Goal: Answer question/provide support: Share knowledge or assist other users

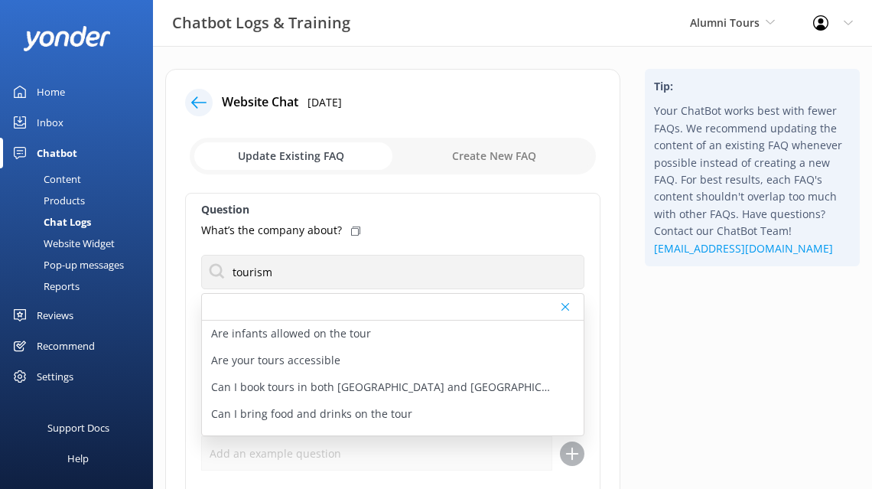
click at [190, 95] on div at bounding box center [199, 103] width 28 height 28
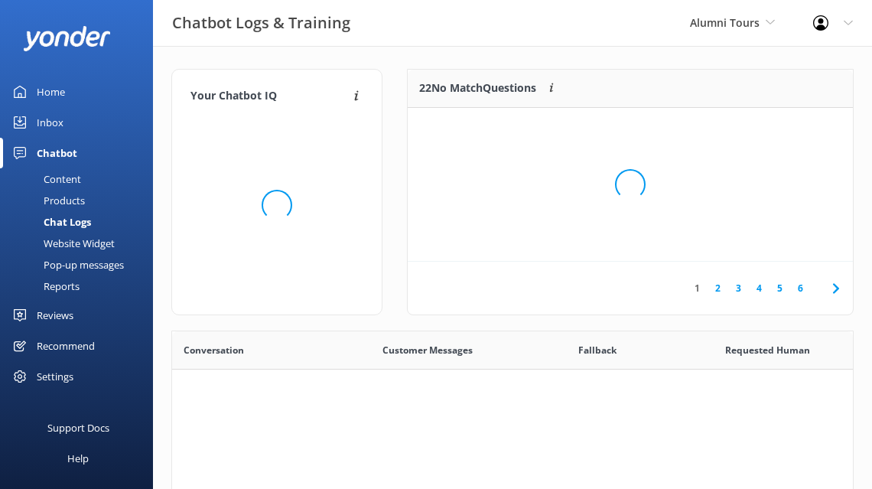
scroll to position [536, 681]
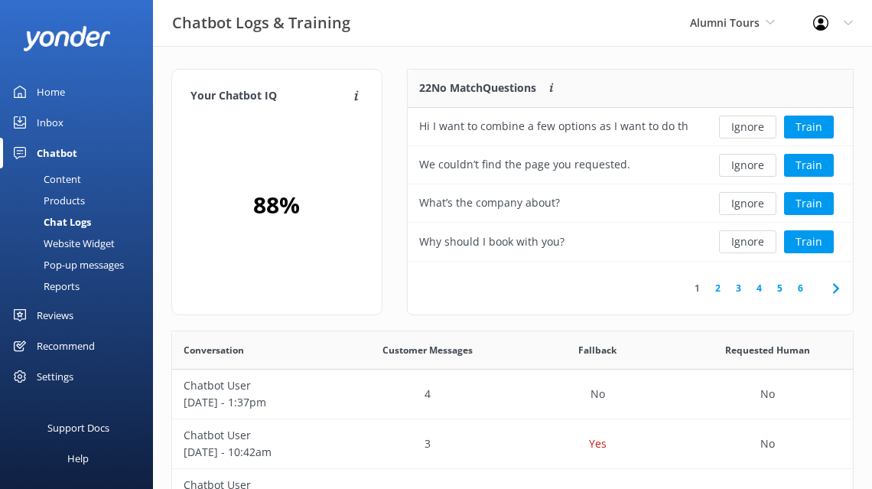
click at [79, 90] on link "Home" at bounding box center [76, 92] width 153 height 31
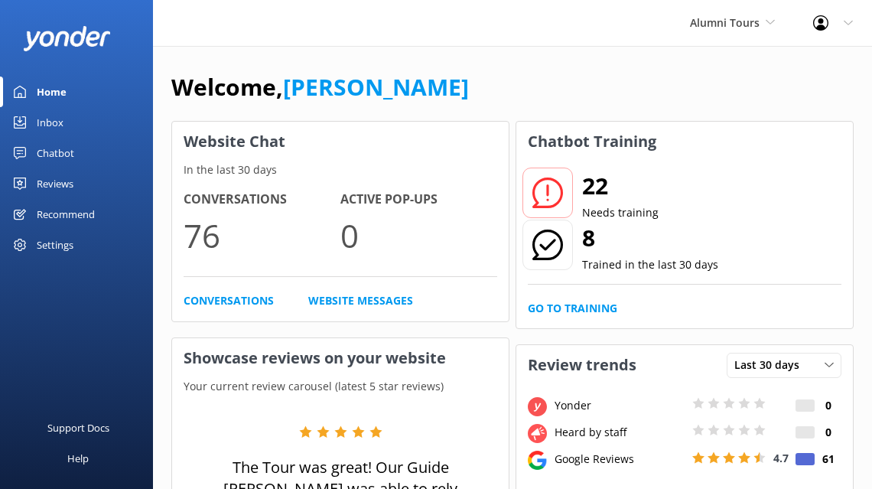
click at [61, 135] on div "Inbox" at bounding box center [50, 122] width 27 height 31
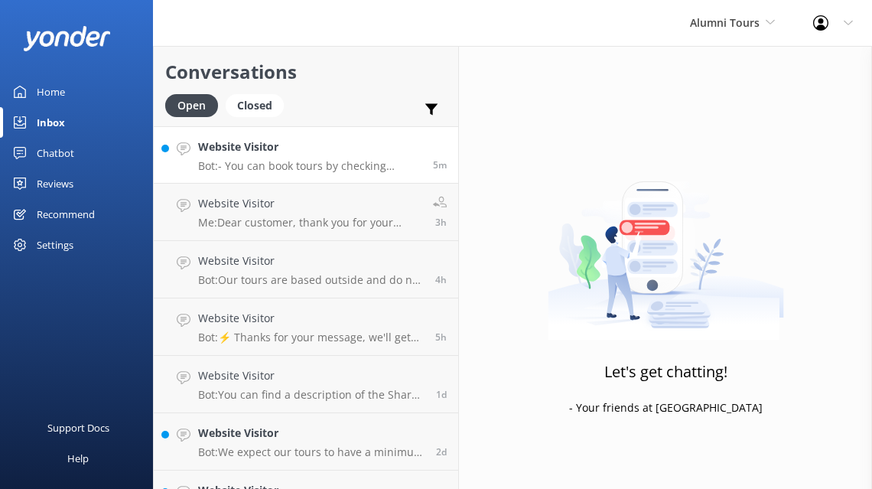
click at [320, 155] on div "Website Visitor Bot: - You can book tours by checking availability online at [U…" at bounding box center [309, 155] width 223 height 33
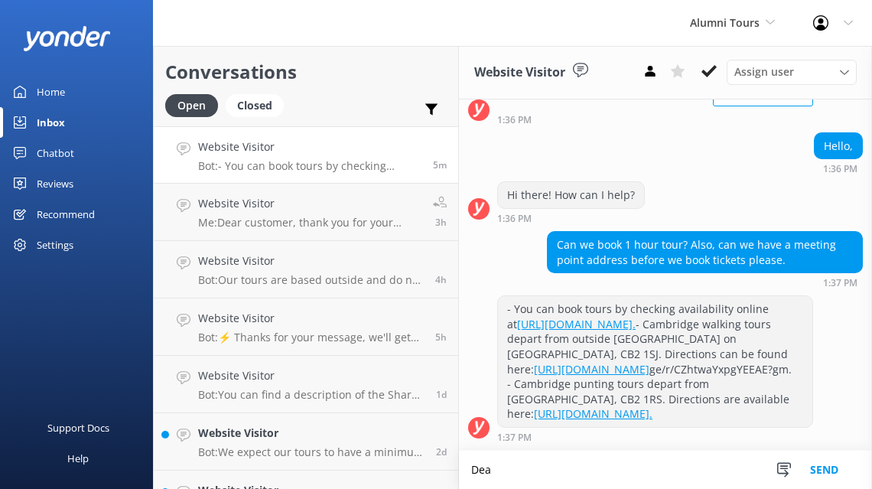
scroll to position [248, 0]
type textarea "Dear"
click at [69, 149] on div "Chatbot" at bounding box center [56, 153] width 38 height 31
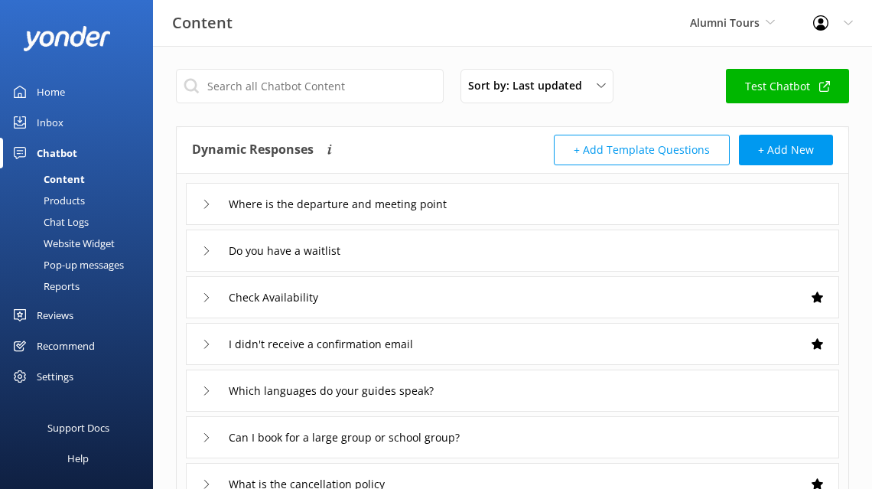
click at [204, 201] on icon at bounding box center [206, 204] width 9 height 9
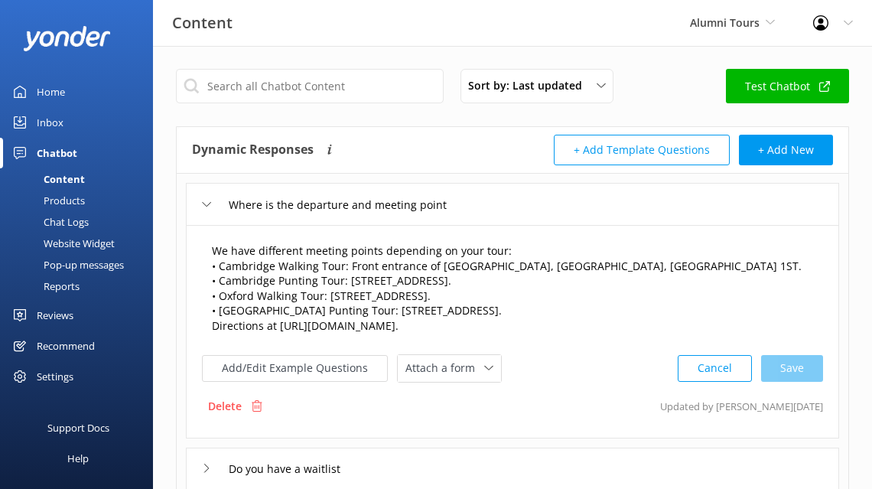
click at [372, 285] on textarea "We have different meeting points depending on your tour: • Cambridge Walking To…" at bounding box center [513, 289] width 618 height 109
click at [205, 206] on icon at bounding box center [206, 204] width 9 height 9
